Goal: Transaction & Acquisition: Purchase product/service

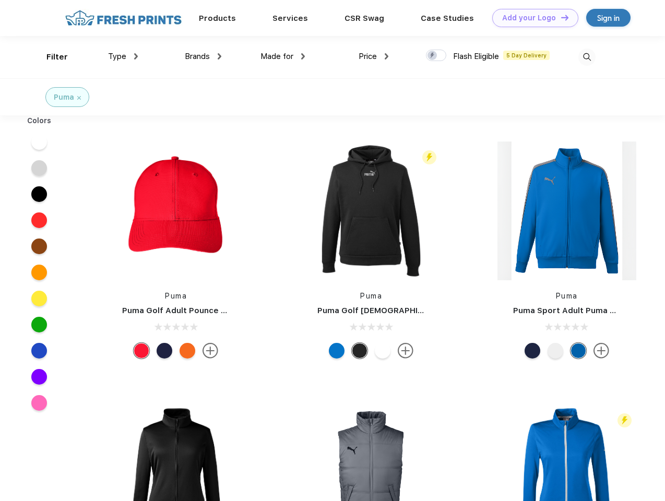
click at [532, 18] on link "Add your Logo Design Tool" at bounding box center [535, 18] width 86 height 18
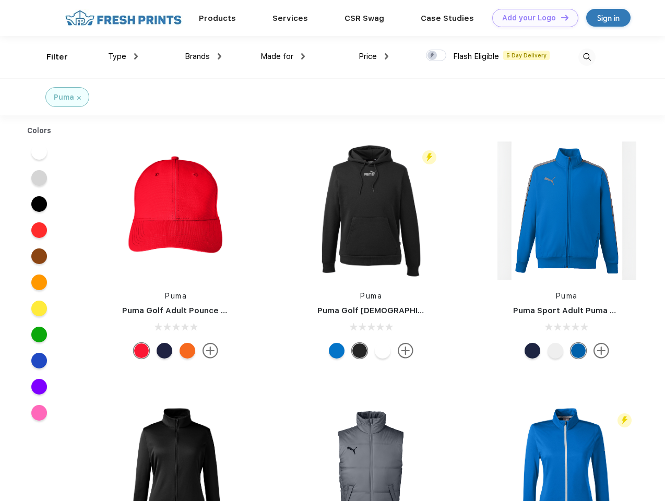
click at [0, 0] on div "Design Tool" at bounding box center [0, 0] width 0 height 0
click at [560, 17] on link "Add your Logo Design Tool" at bounding box center [535, 18] width 86 height 18
click at [50, 57] on div "Filter" at bounding box center [56, 57] width 21 height 12
click at [123, 56] on span "Type" at bounding box center [117, 56] width 18 height 9
click at [203, 56] on span "Brands" at bounding box center [197, 56] width 25 height 9
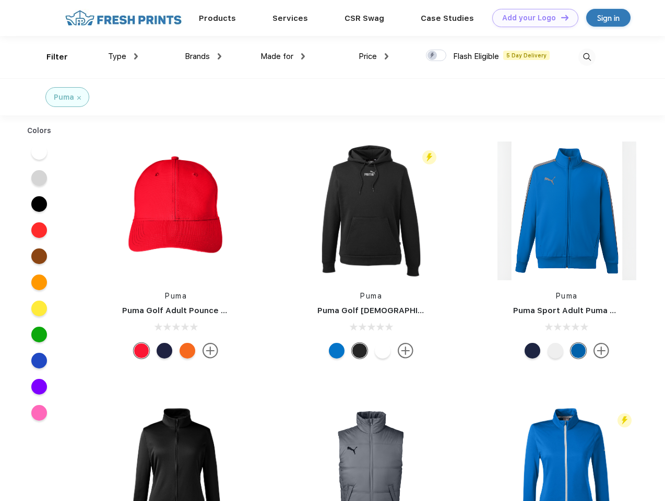
click at [283, 56] on span "Made for" at bounding box center [277, 56] width 33 height 9
click at [374, 56] on span "Price" at bounding box center [368, 56] width 18 height 9
click at [437, 56] on div at bounding box center [436, 55] width 20 height 11
click at [433, 56] on input "checkbox" at bounding box center [429, 52] width 7 height 7
click at [587, 57] on img at bounding box center [587, 57] width 17 height 17
